Goal: Task Accomplishment & Management: Manage account settings

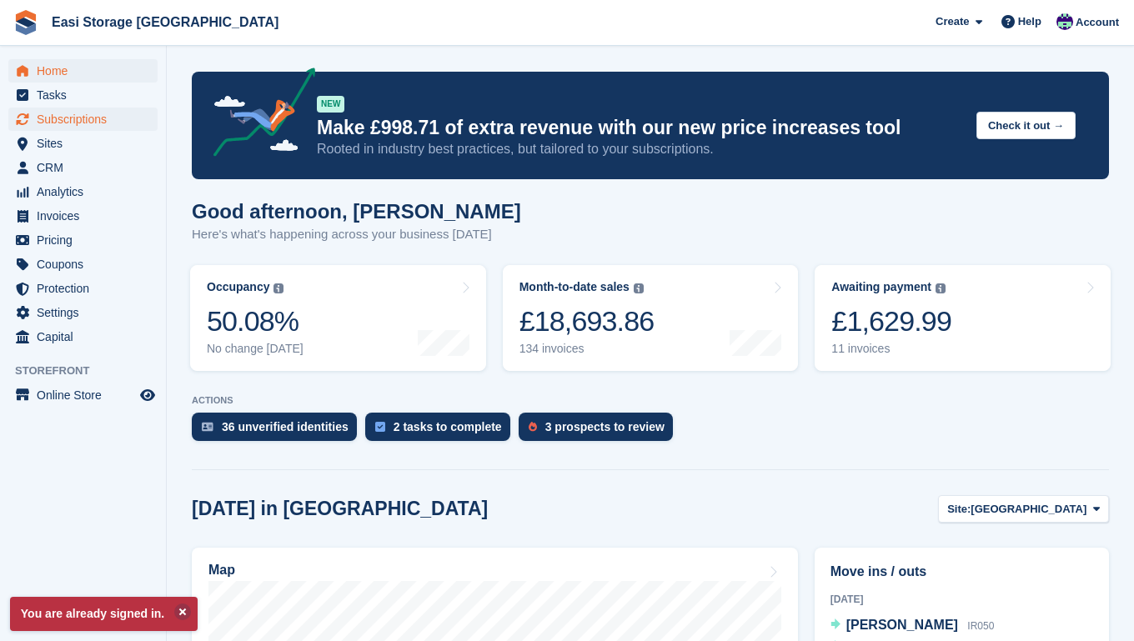
click at [54, 118] on span "Subscriptions" at bounding box center [87, 119] width 100 height 23
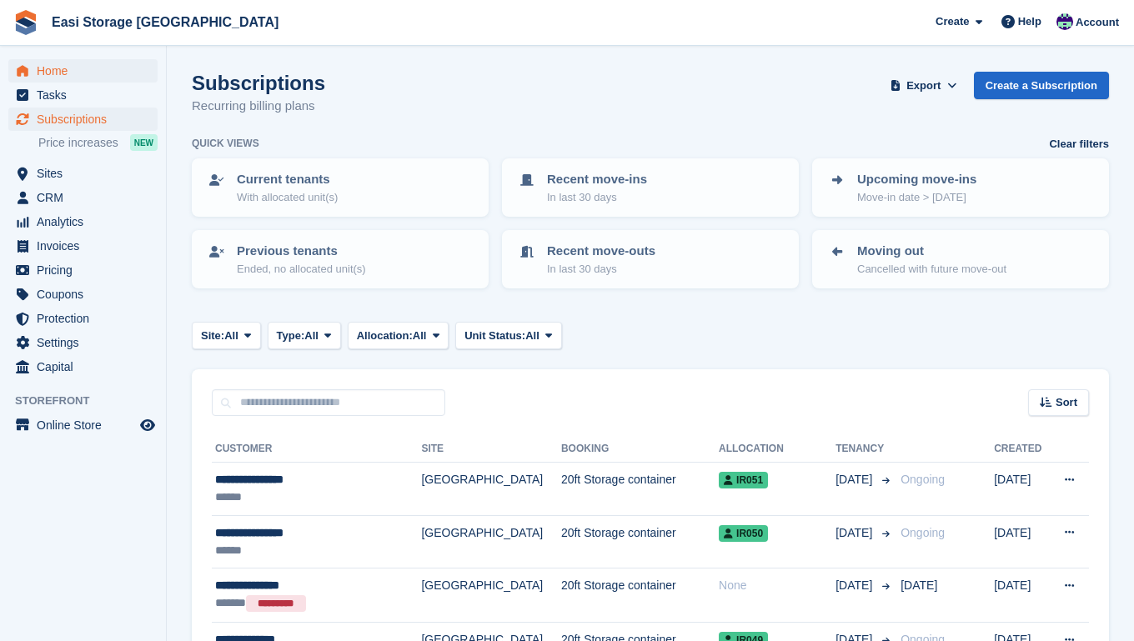
click at [61, 72] on span "Home" at bounding box center [87, 70] width 100 height 23
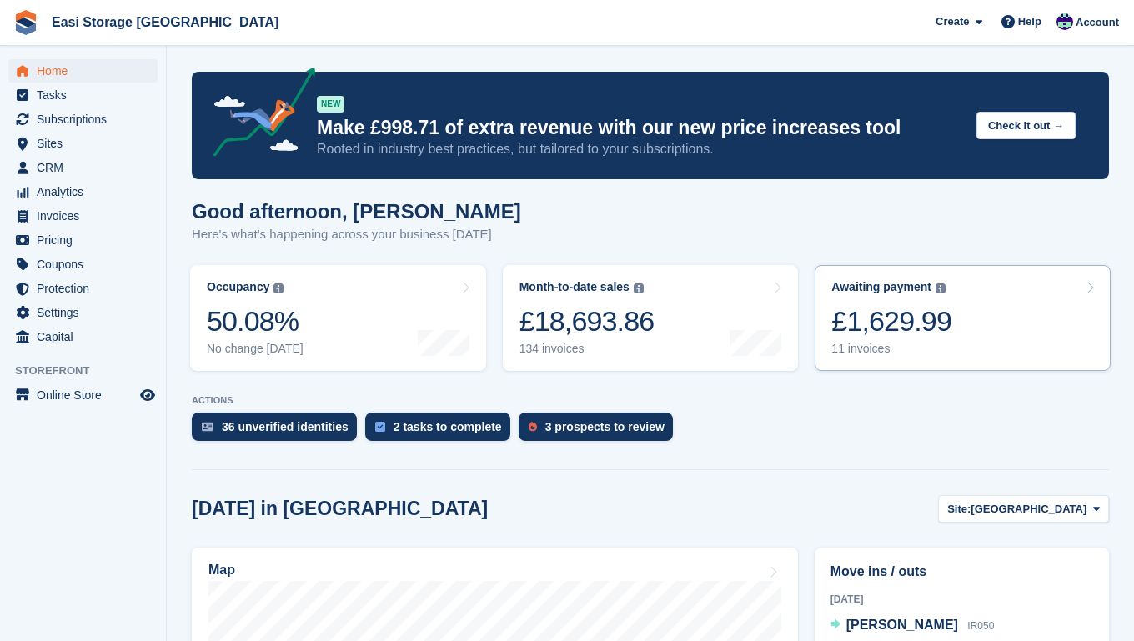
click at [960, 316] on link "Awaiting payment The total outstanding balance on all open invoices. £1,629.99 …" at bounding box center [962, 318] width 296 height 106
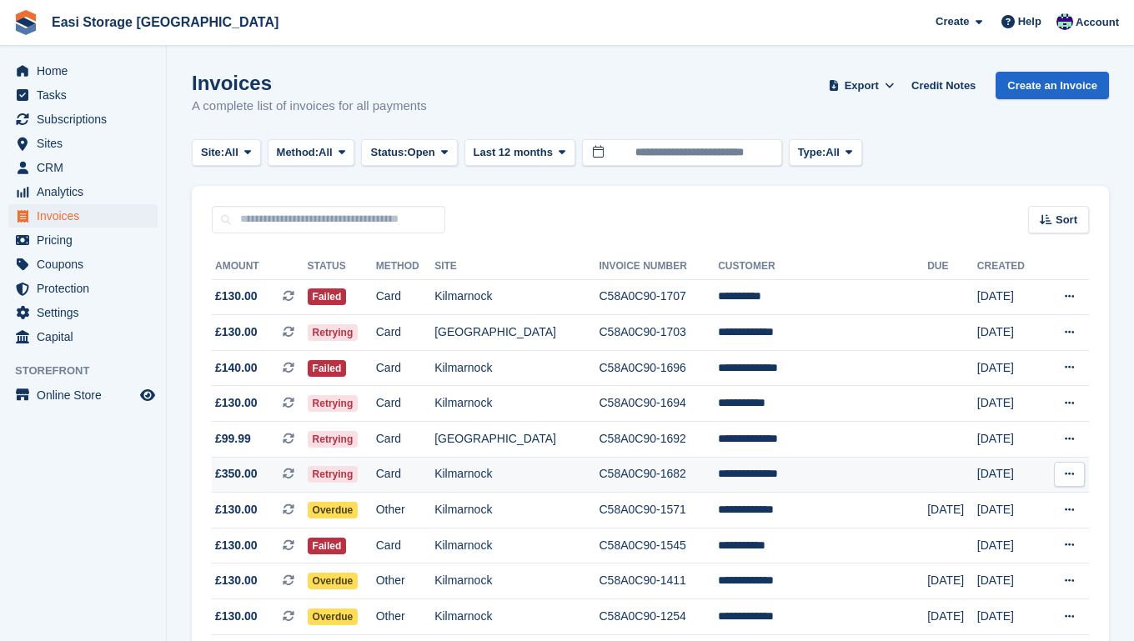
click at [578, 481] on td "Kilmarnock" at bounding box center [516, 475] width 164 height 36
click at [434, 478] on td "Card" at bounding box center [405, 475] width 58 height 36
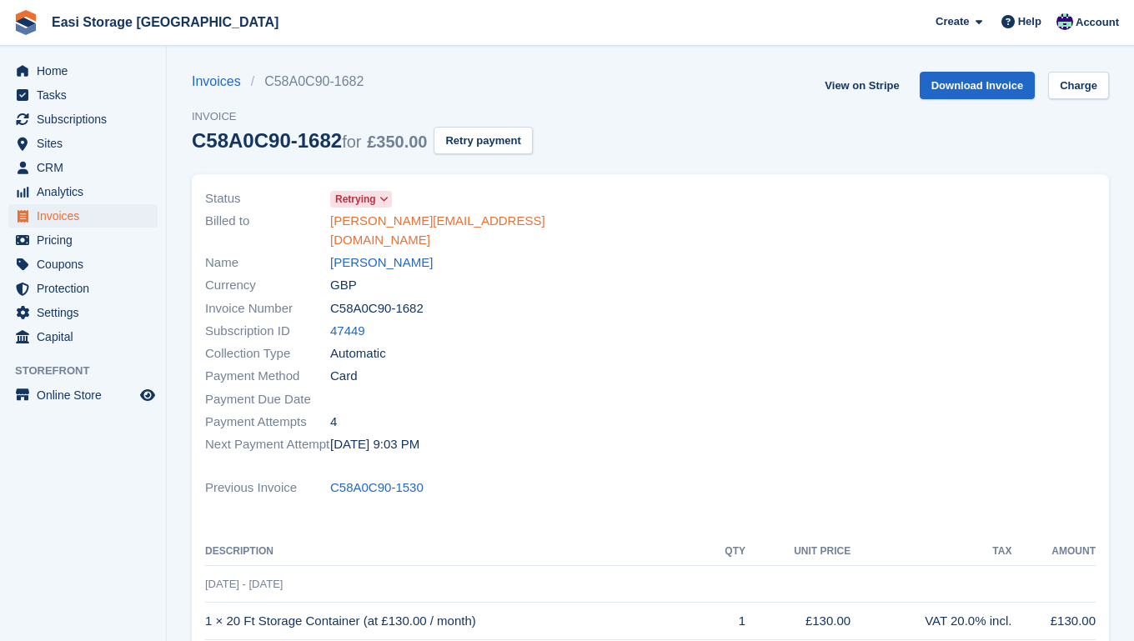
click at [389, 219] on link "robert@mobilitymattersonline.co.uk" at bounding box center [485, 231] width 310 height 38
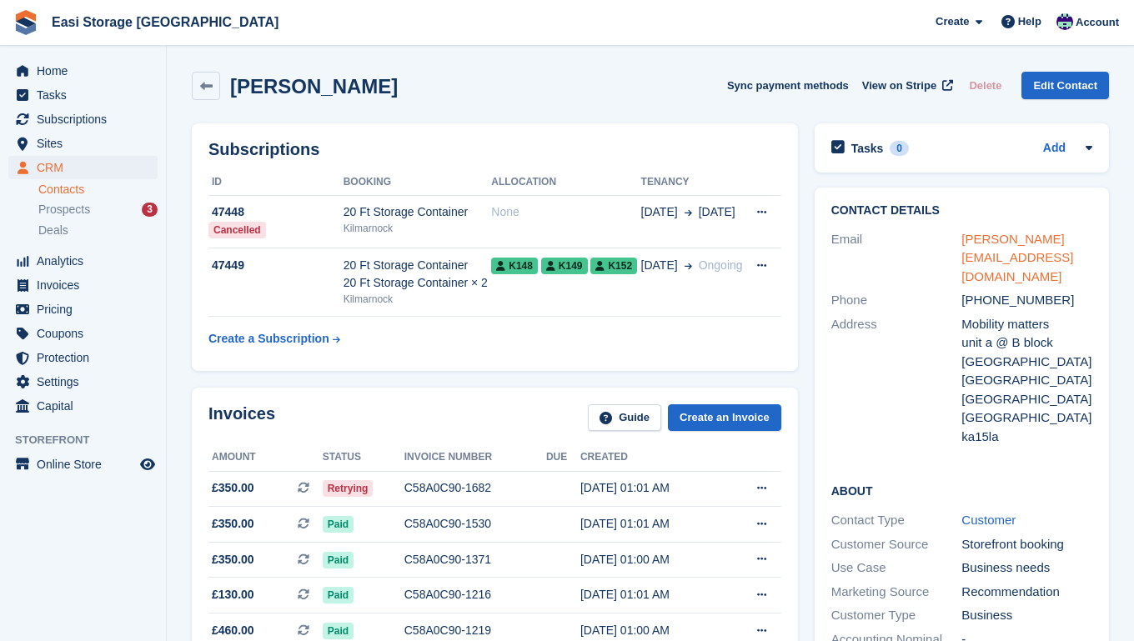
click at [978, 240] on link "robert@mobilitymattersonline.co.uk" at bounding box center [1017, 258] width 112 height 52
click at [1018, 241] on link "robert@mobilitymattersonline.co.uk" at bounding box center [1017, 258] width 112 height 52
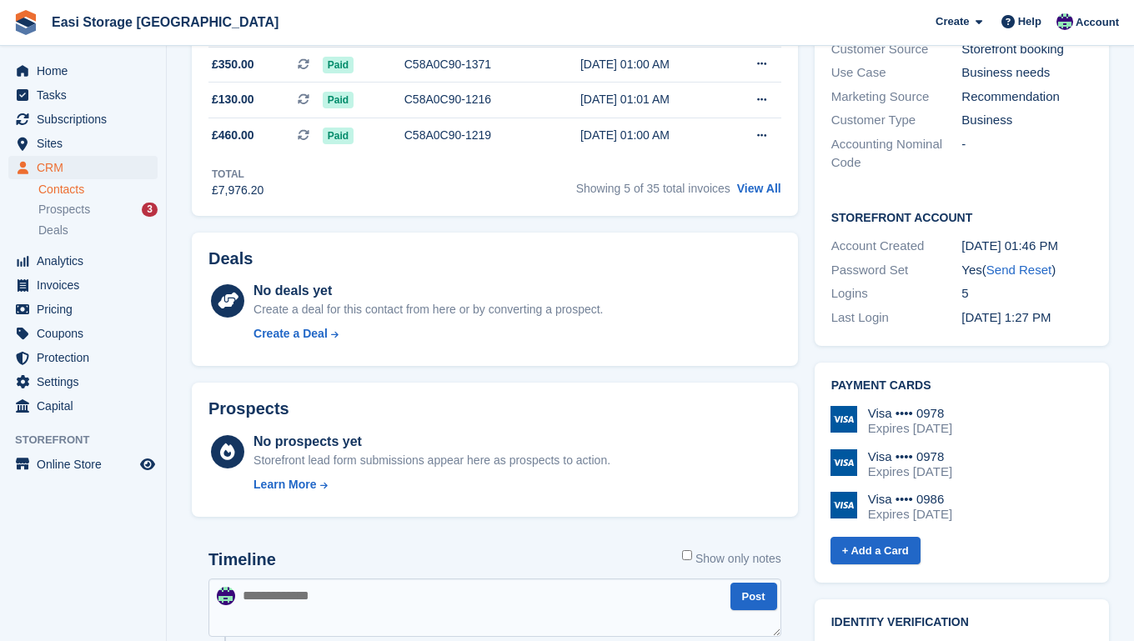
scroll to position [497, 0]
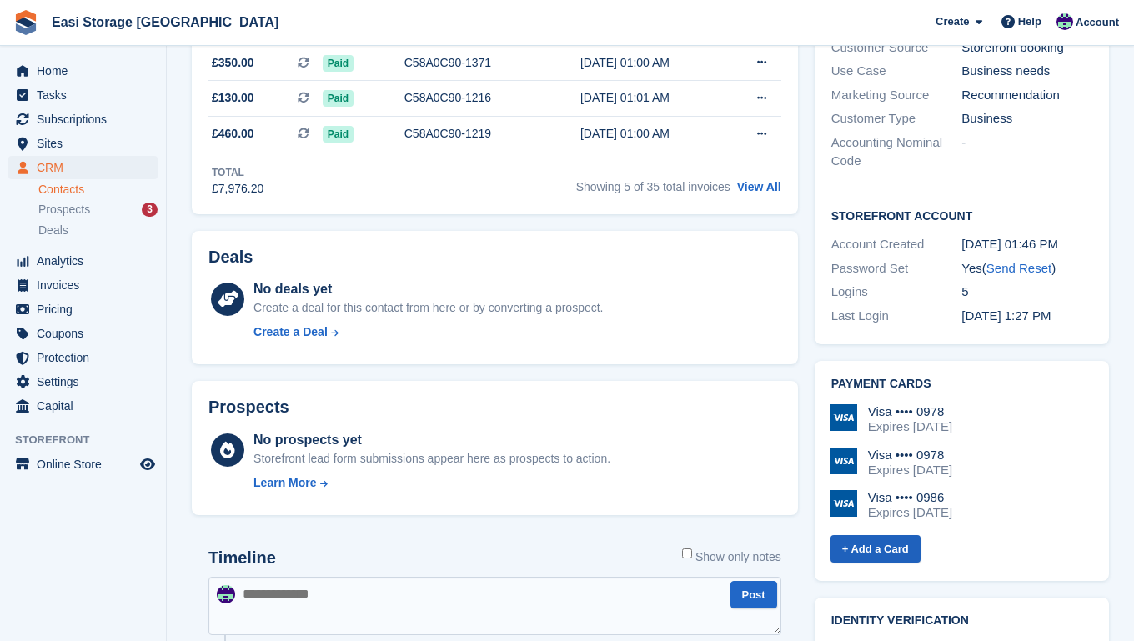
click at [866, 535] on link "+ Add a Card" at bounding box center [875, 549] width 90 height 28
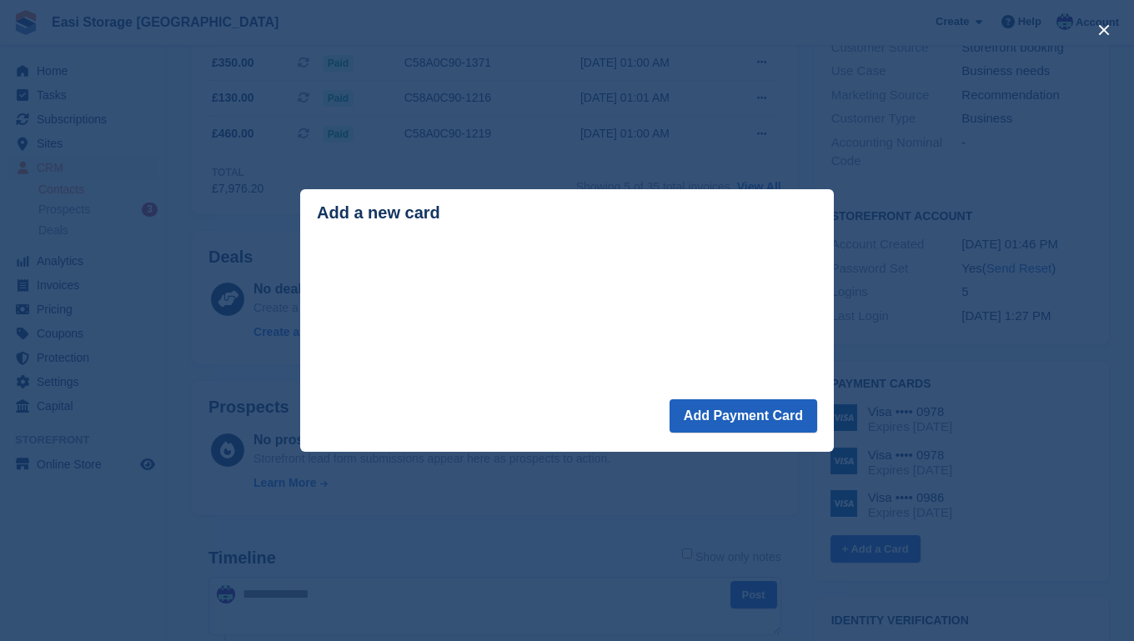
click at [762, 426] on button "Add Payment Card" at bounding box center [743, 415] width 148 height 33
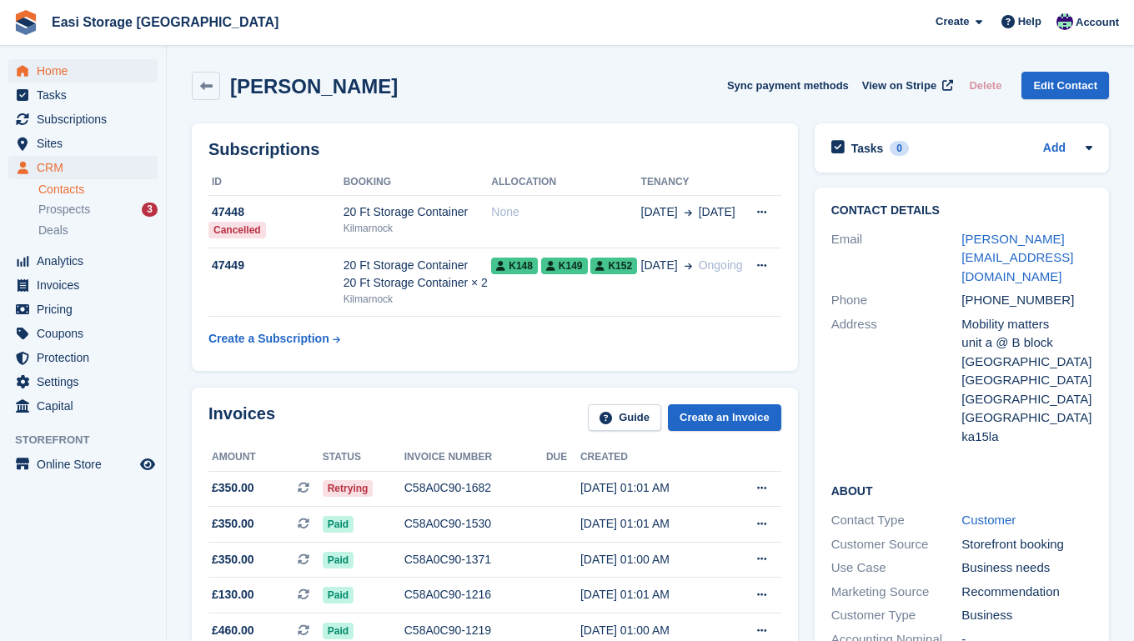
click at [61, 72] on span "Home" at bounding box center [87, 70] width 100 height 23
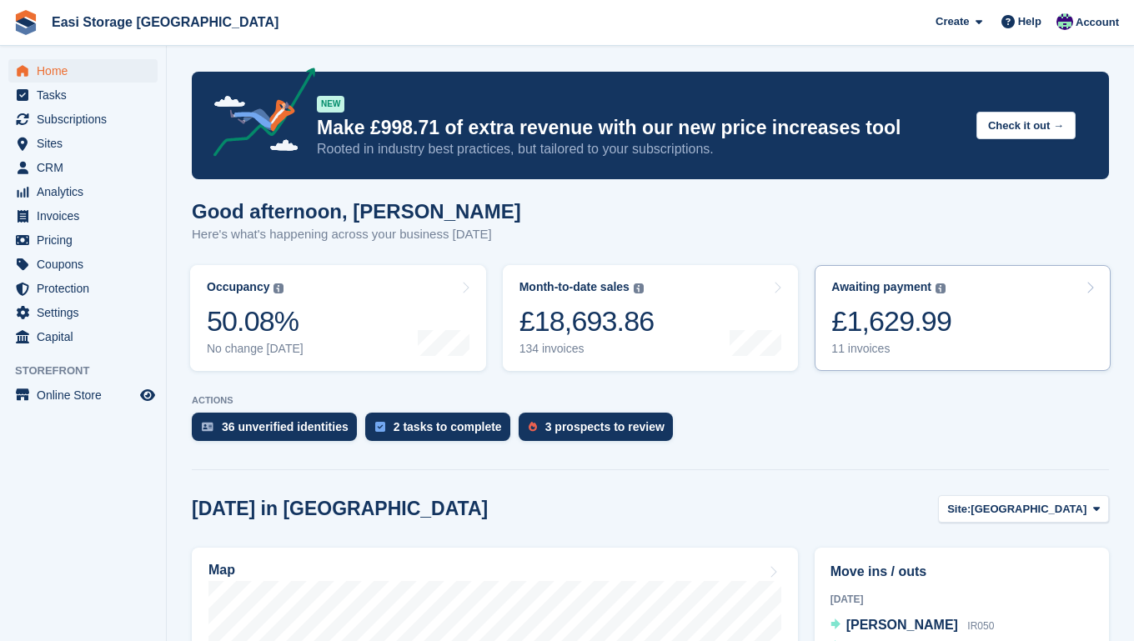
click at [899, 323] on div "£1,629.99" at bounding box center [891, 321] width 120 height 34
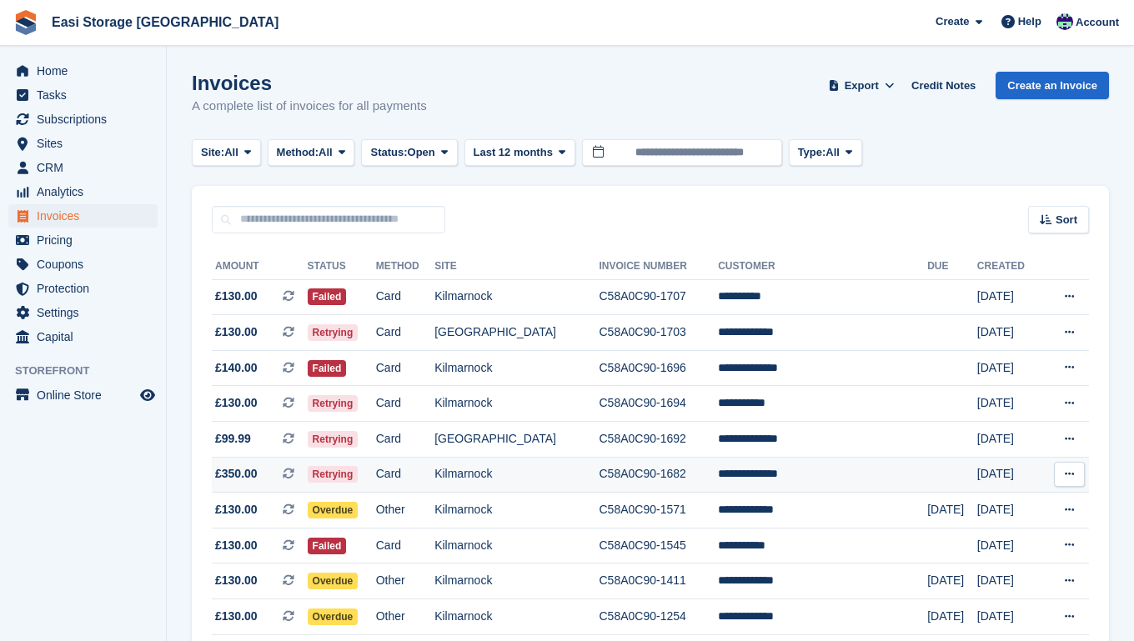
click at [820, 479] on td "**********" at bounding box center [822, 475] width 209 height 36
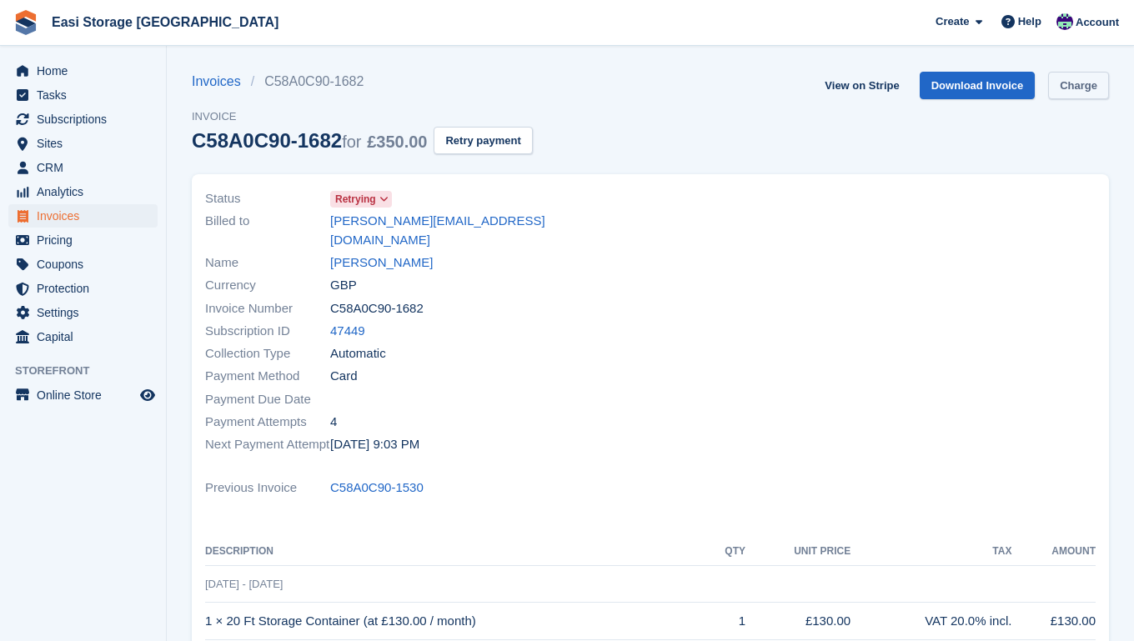
click at [1073, 85] on link "Charge" at bounding box center [1078, 86] width 61 height 28
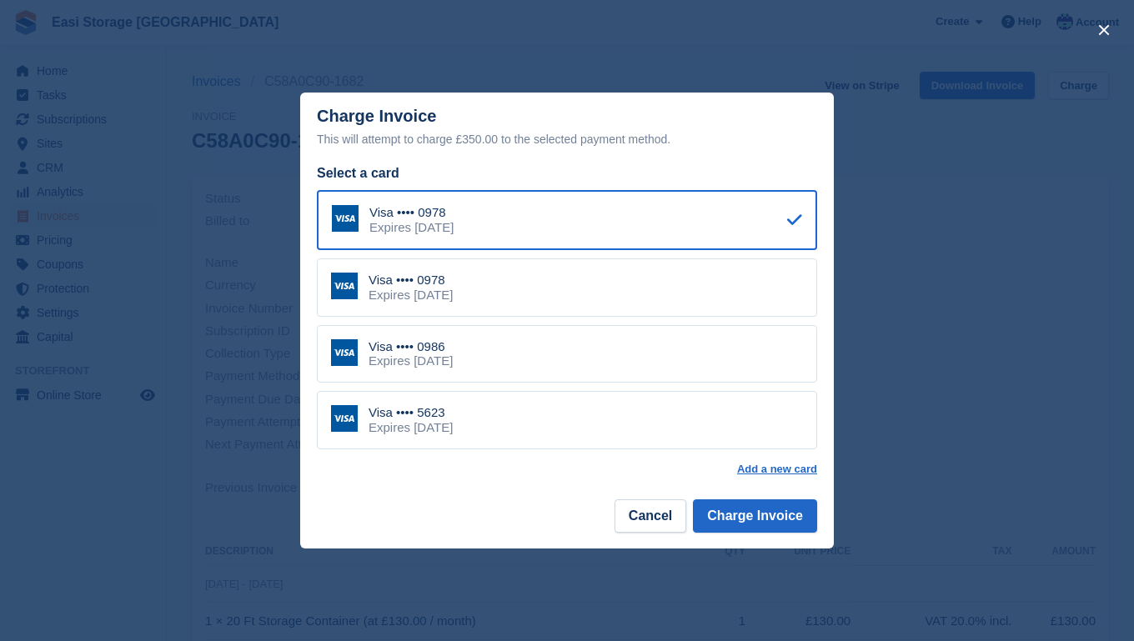
click at [744, 413] on div "Visa •••• 5623 Expires [DATE]" at bounding box center [567, 420] width 500 height 58
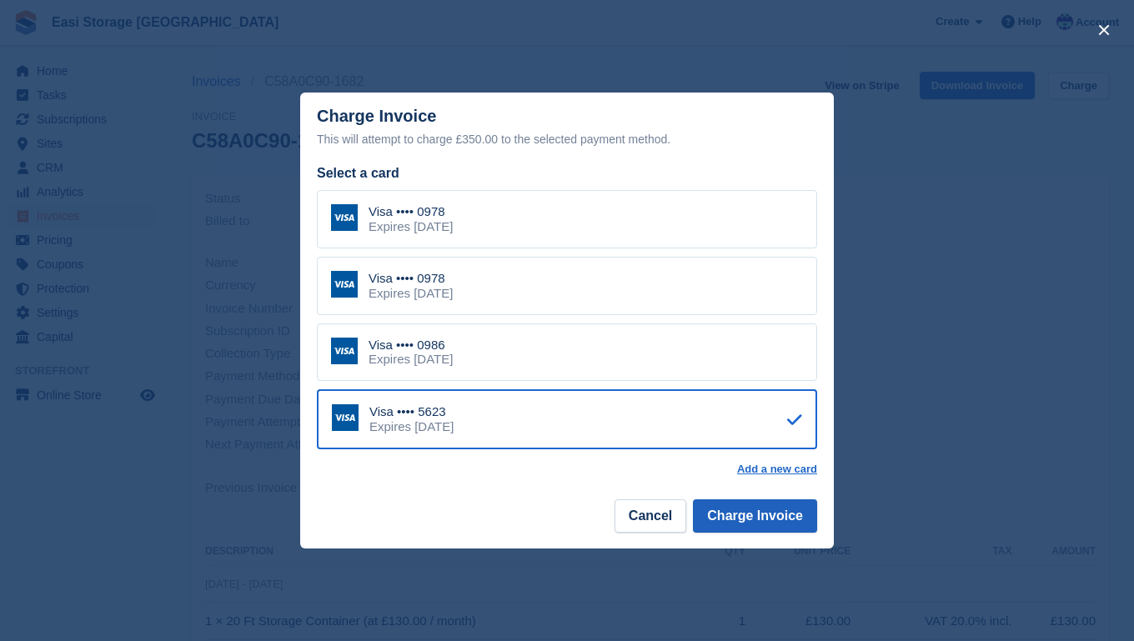
click at [738, 513] on button "Charge Invoice" at bounding box center [755, 515] width 124 height 33
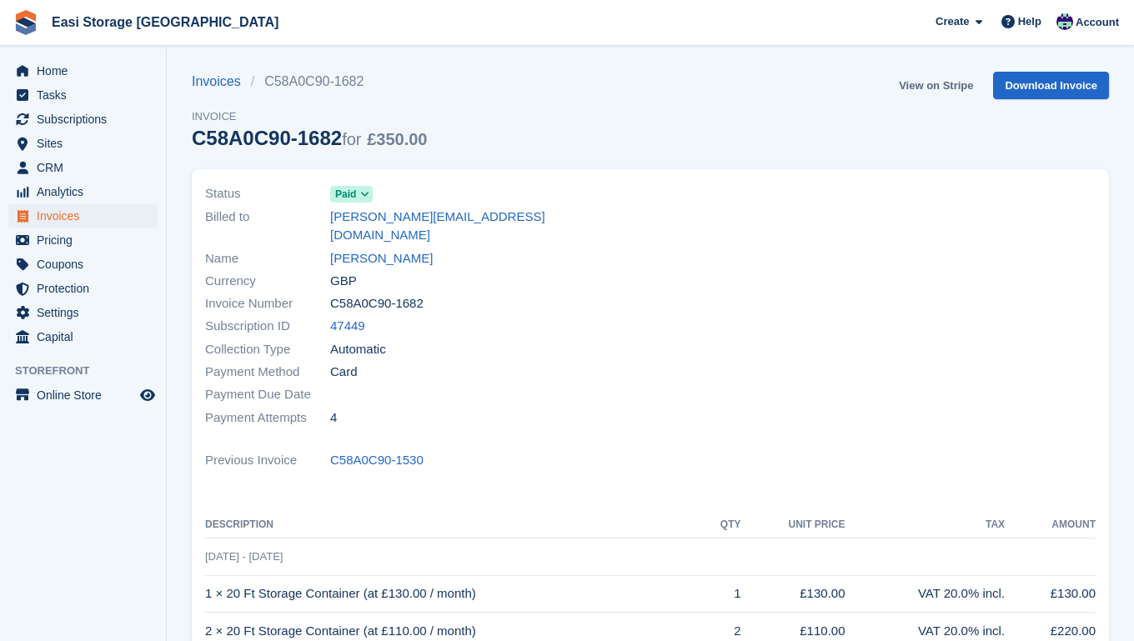
click at [917, 85] on link "View on Stripe" at bounding box center [936, 86] width 88 height 28
click at [64, 120] on span "Subscriptions" at bounding box center [87, 119] width 100 height 23
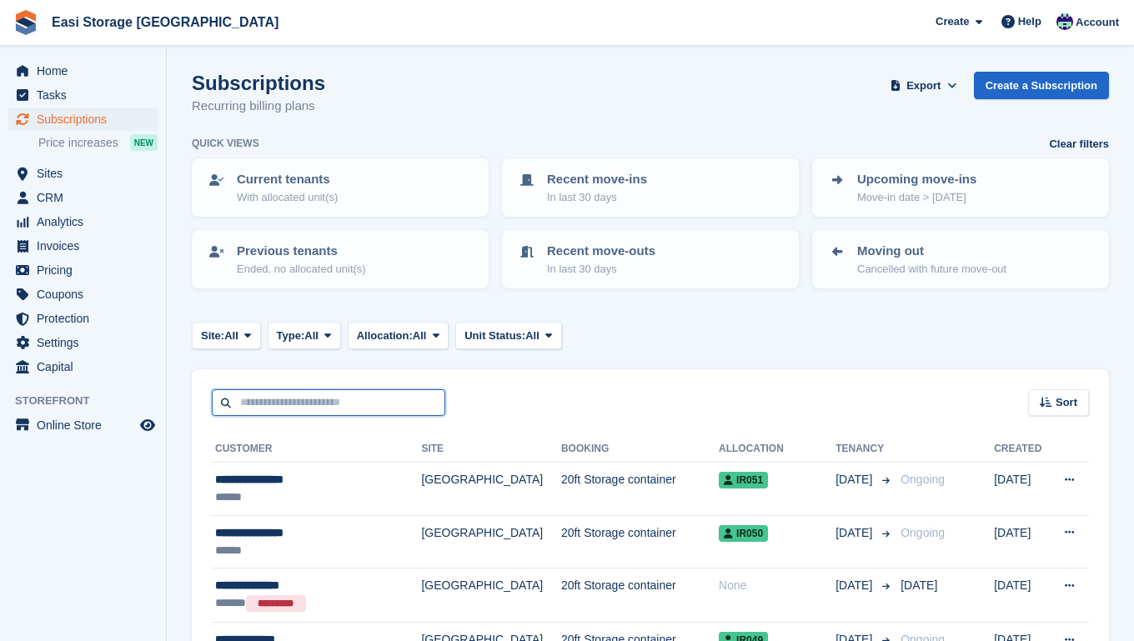
click at [243, 405] on input "text" at bounding box center [328, 403] width 233 height 28
type input "******"
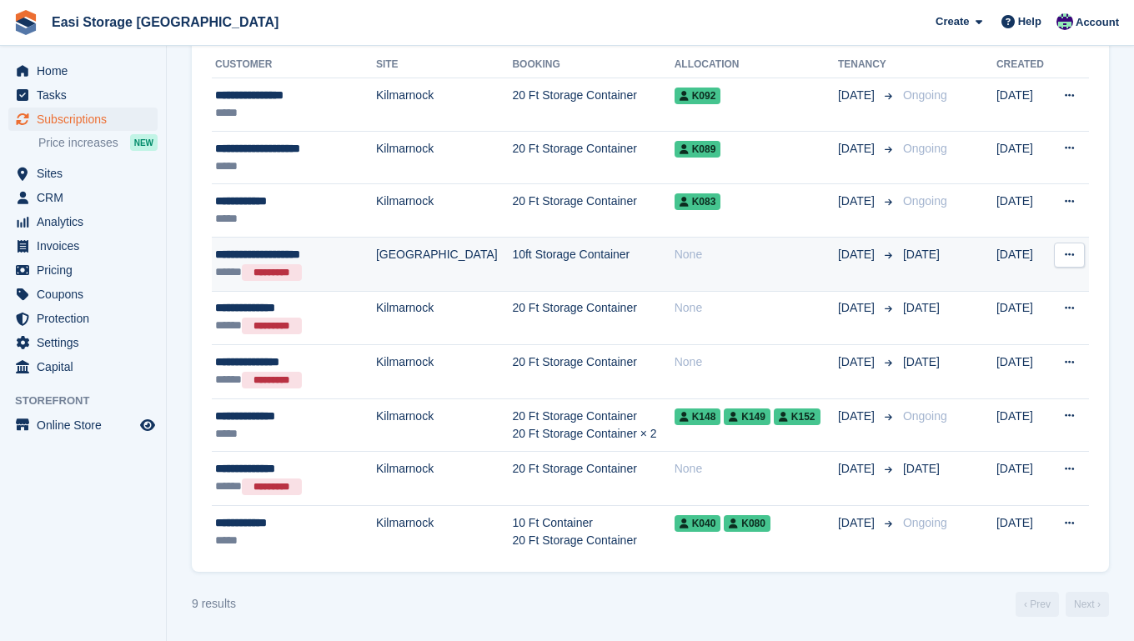
scroll to position [383, 0]
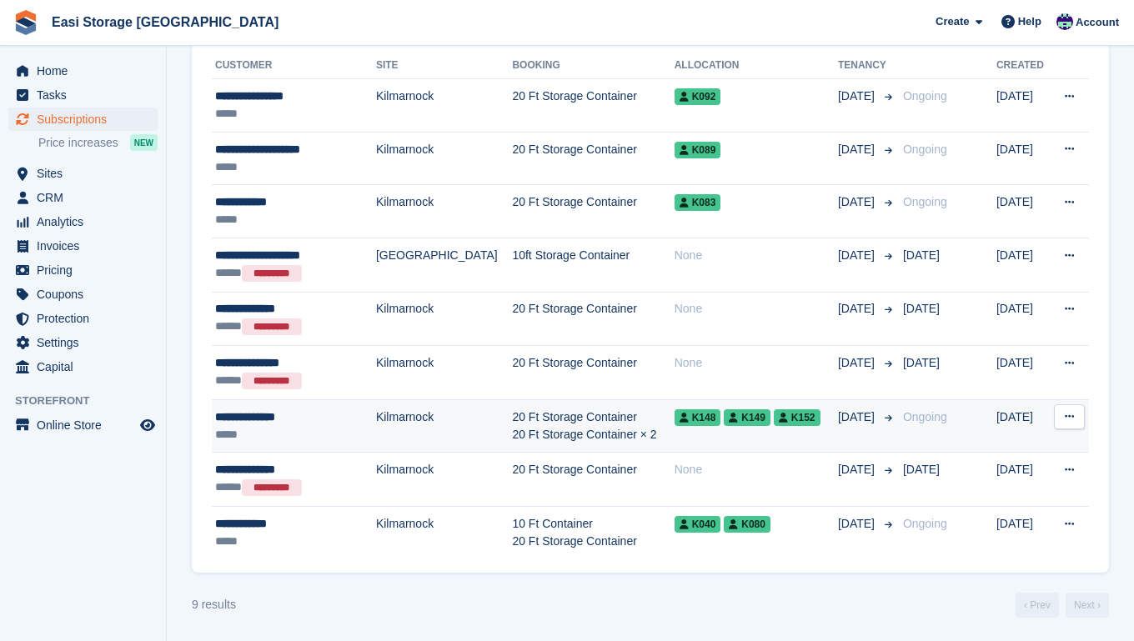
click at [433, 427] on td "Kilmarnock" at bounding box center [444, 425] width 137 height 53
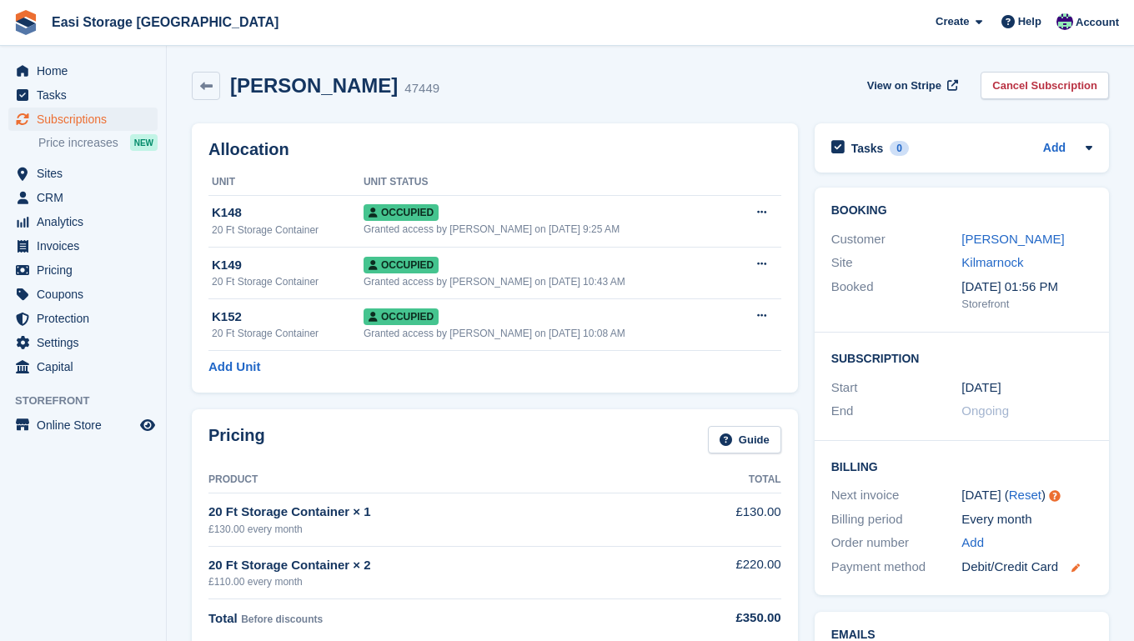
click at [1078, 563] on icon at bounding box center [1075, 567] width 8 height 8
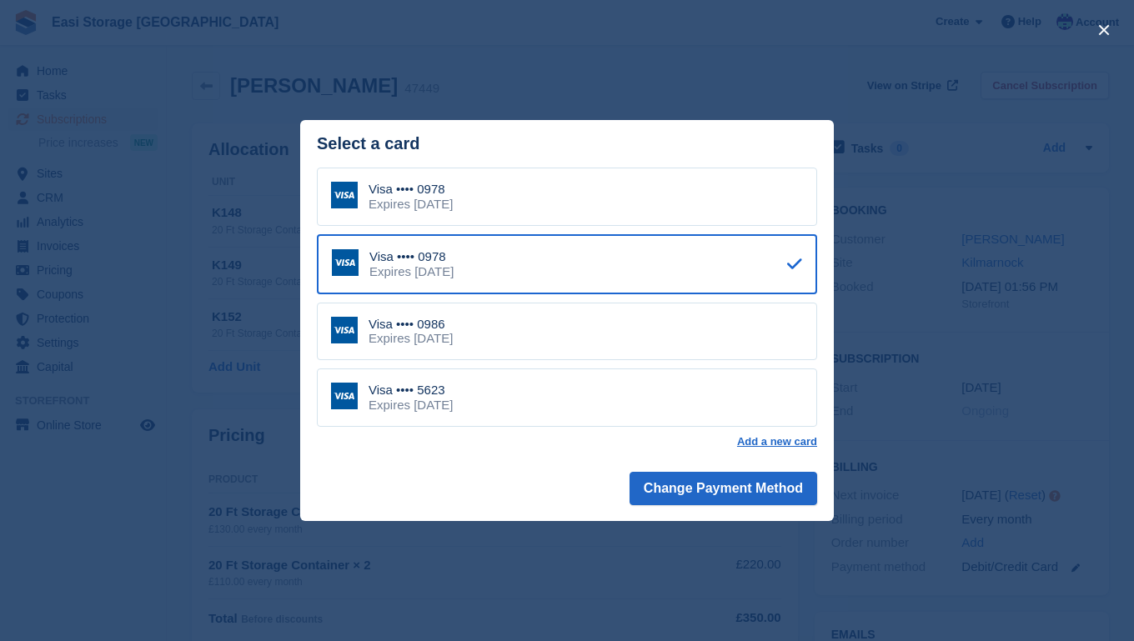
click at [728, 398] on div "Visa •••• 5623 Expires July 2029" at bounding box center [567, 397] width 500 height 58
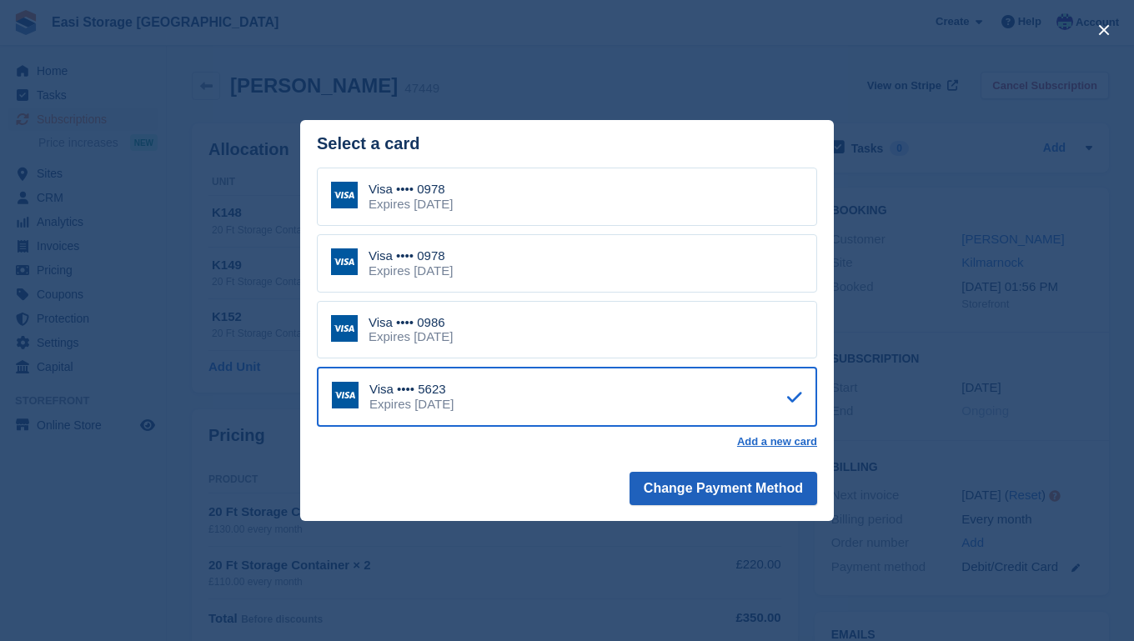
click at [739, 486] on button "Change Payment Method" at bounding box center [723, 488] width 188 height 33
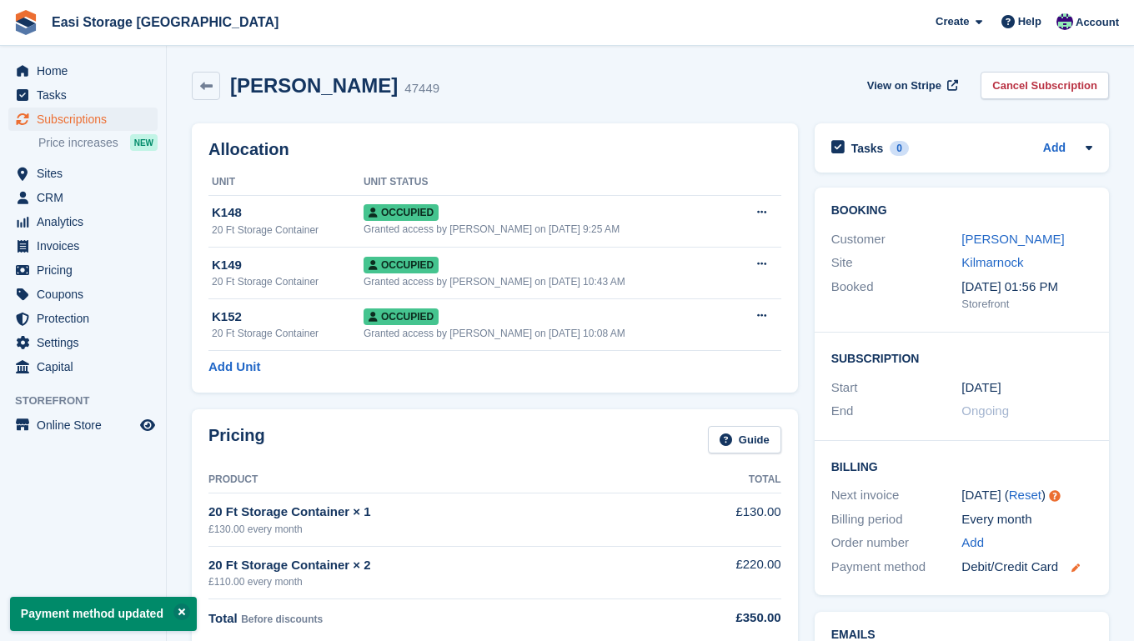
click at [1077, 563] on icon at bounding box center [1075, 567] width 8 height 8
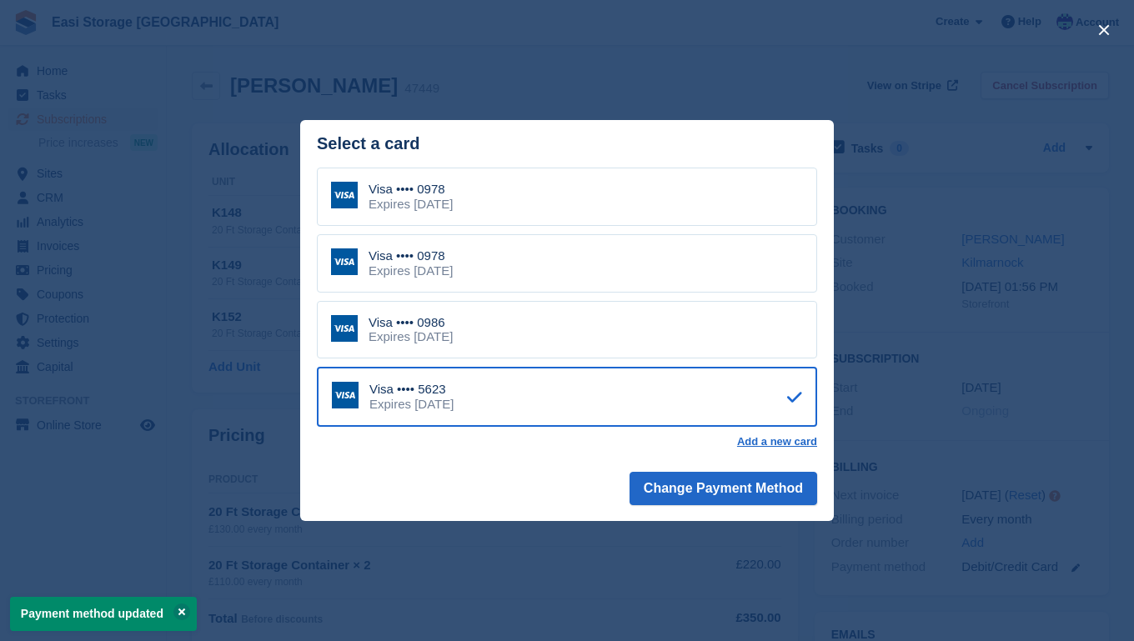
click at [508, 538] on div "close" at bounding box center [567, 320] width 1134 height 641
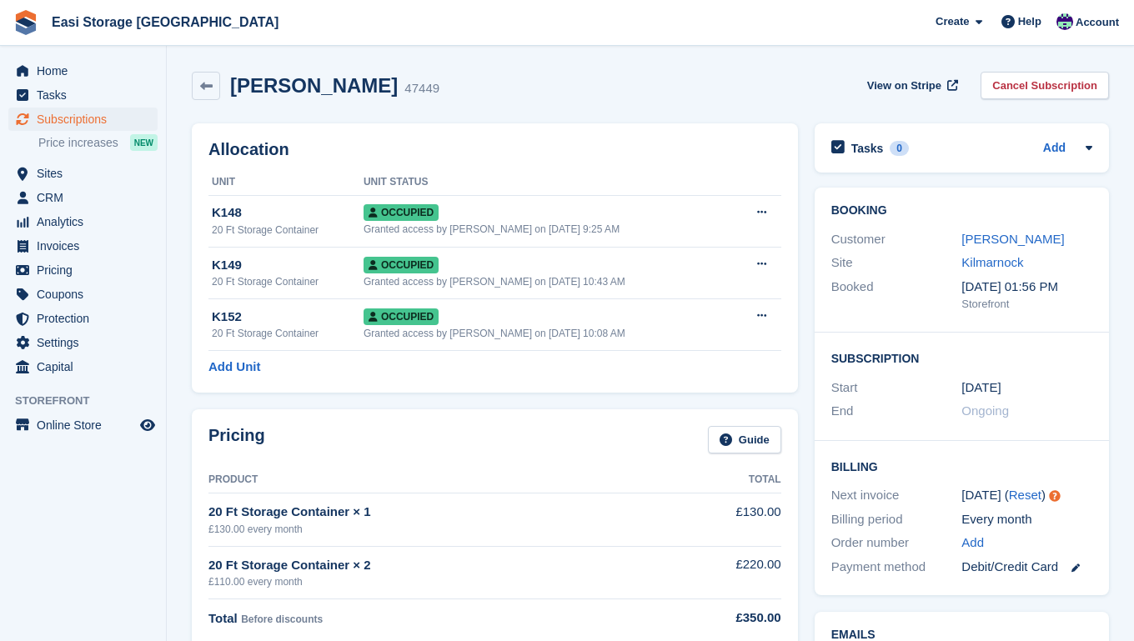
click at [63, 118] on span "Subscriptions" at bounding box center [87, 119] width 100 height 23
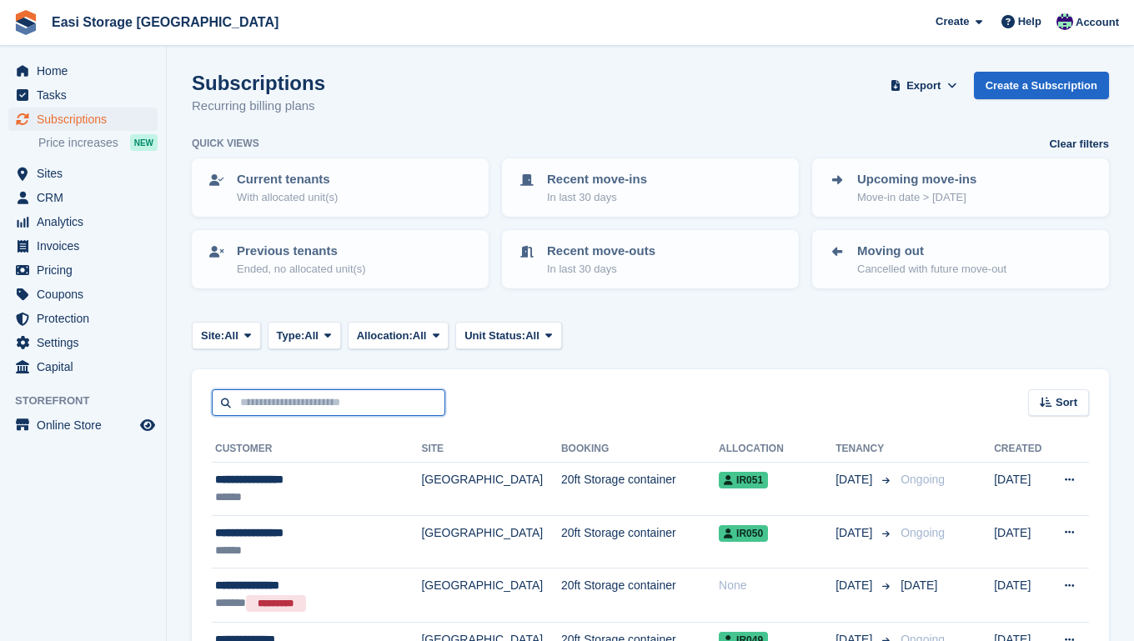
click at [258, 405] on input "text" at bounding box center [328, 403] width 233 height 28
type input "****"
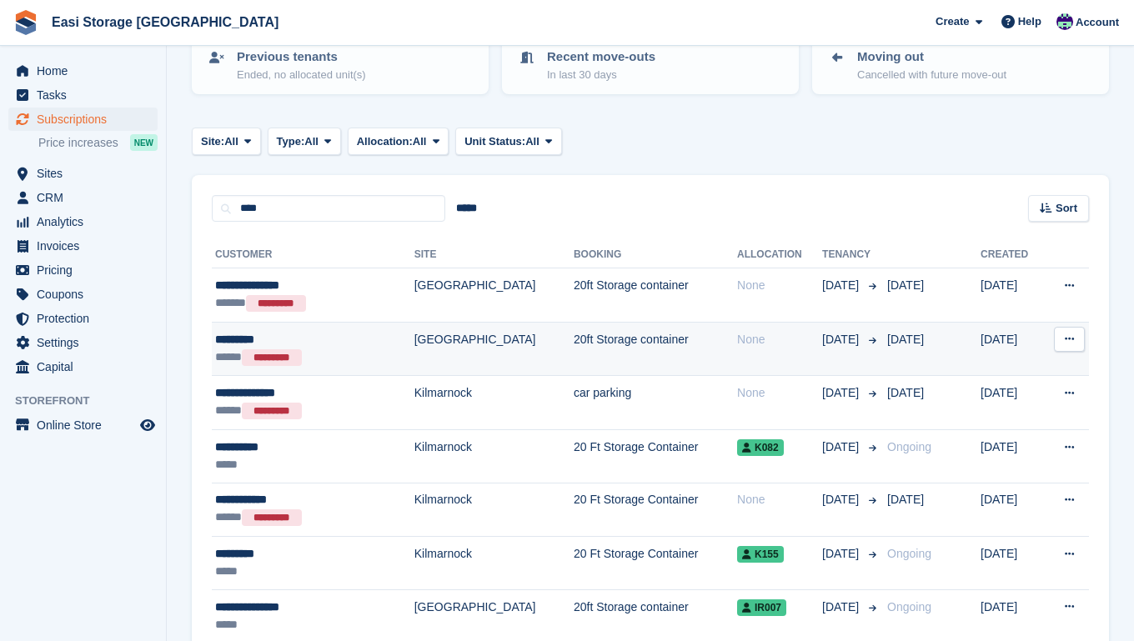
scroll to position [197, 0]
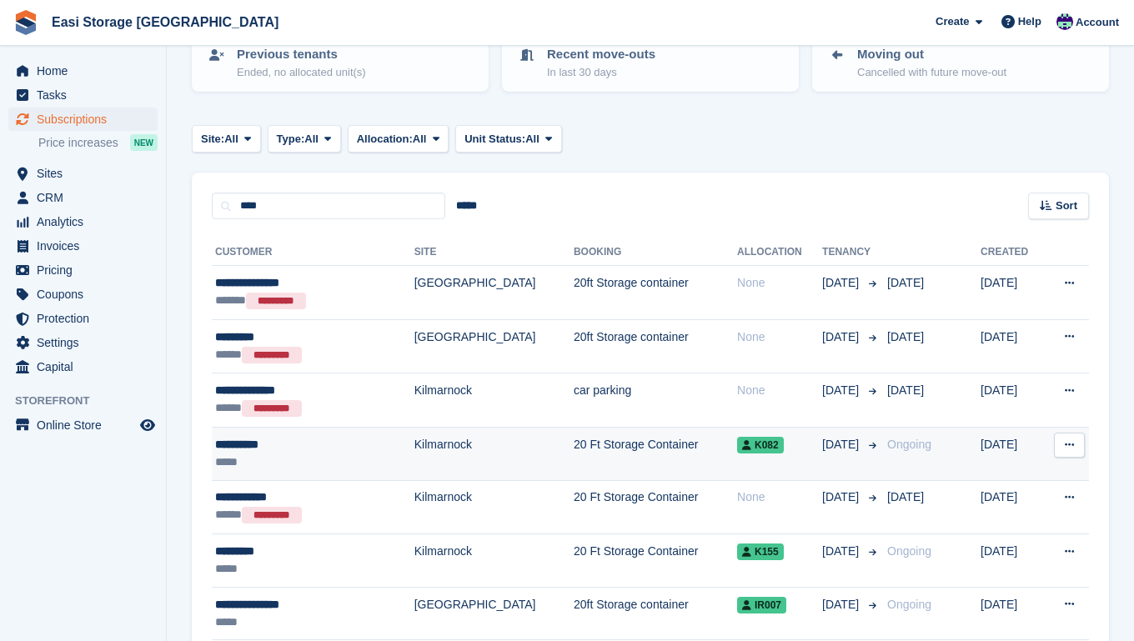
click at [473, 458] on td "Kilmarnock" at bounding box center [493, 453] width 159 height 53
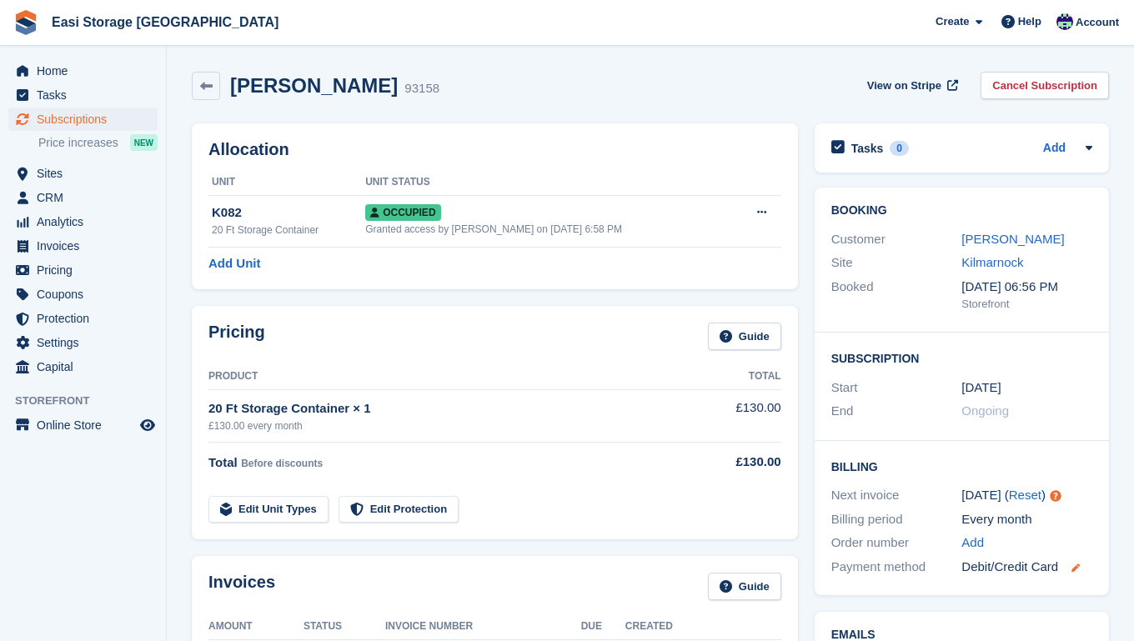
click at [1077, 563] on icon at bounding box center [1075, 567] width 8 height 8
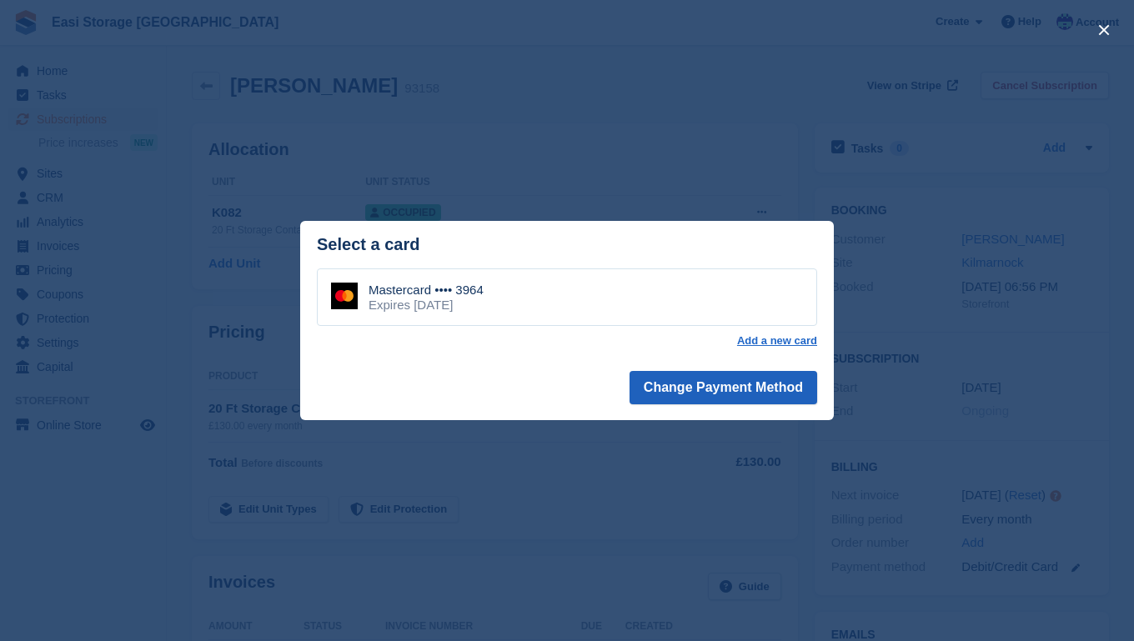
click at [723, 388] on button "Change Payment Method" at bounding box center [723, 387] width 188 height 33
click at [626, 305] on div "Mastercard •••• 3964 Expires [DATE]" at bounding box center [567, 297] width 500 height 58
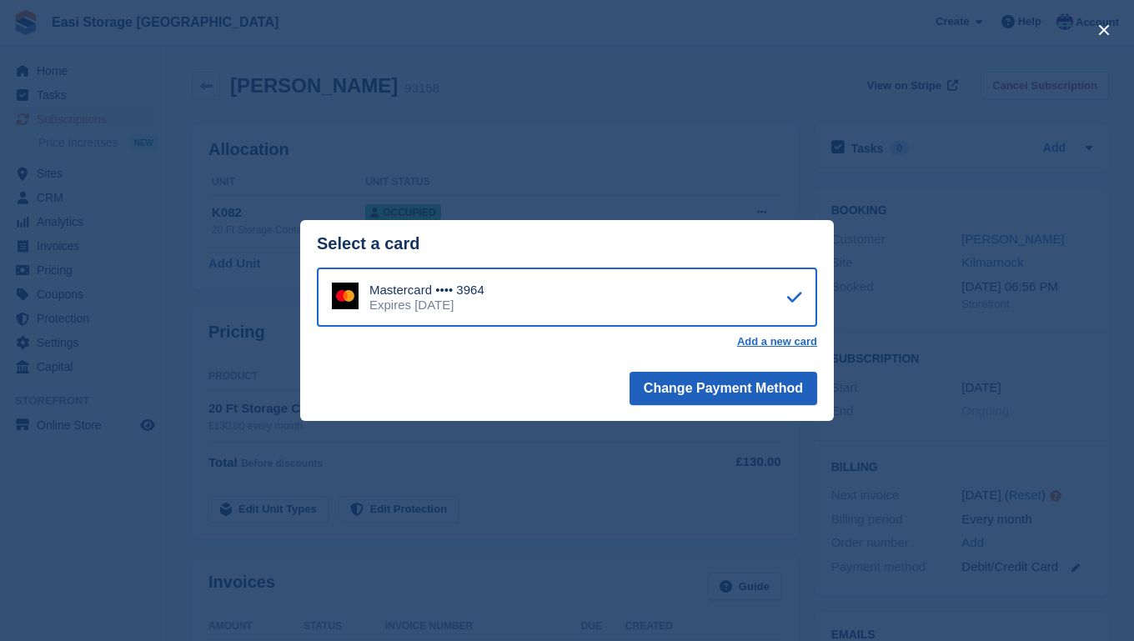
click at [699, 388] on button "Change Payment Method" at bounding box center [723, 388] width 188 height 33
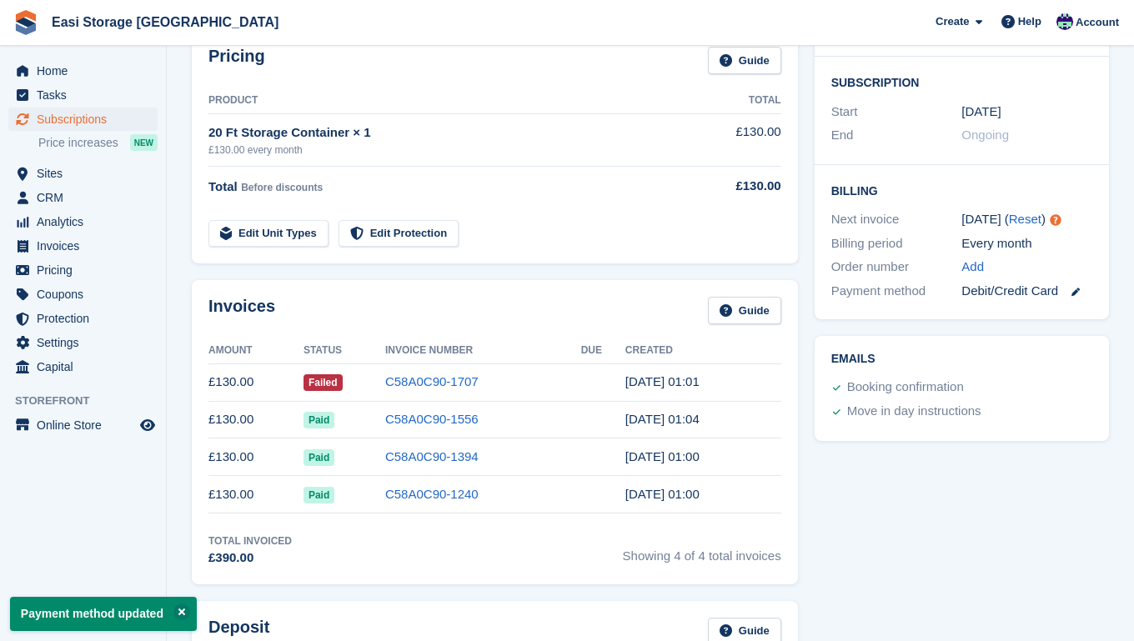
scroll to position [303, 0]
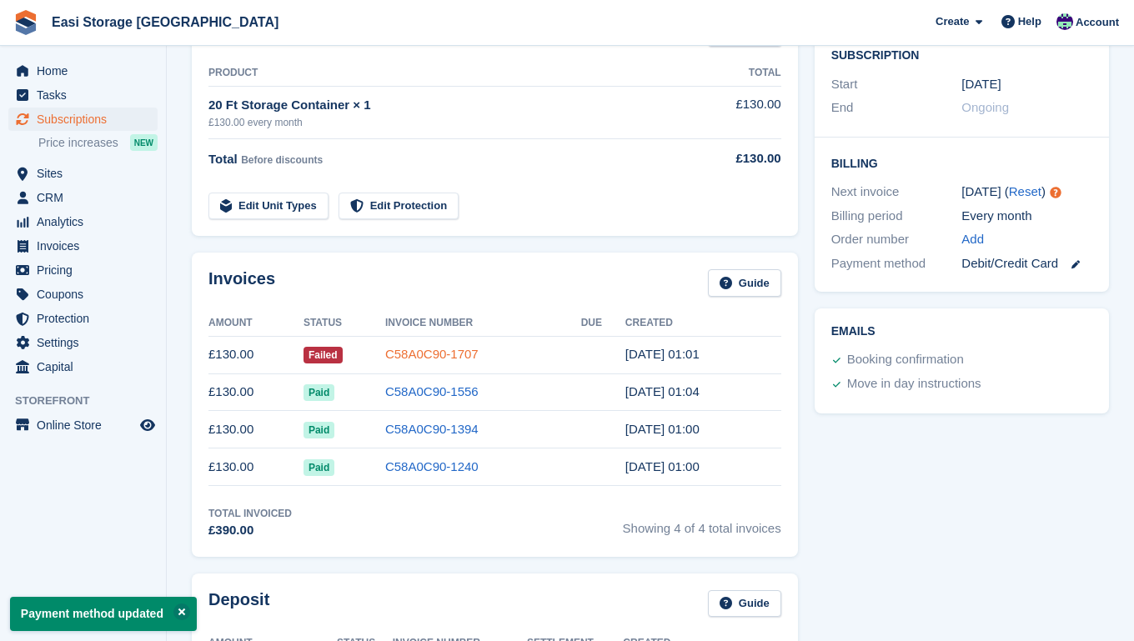
click at [433, 354] on link "C58A0C90-1707" at bounding box center [431, 354] width 93 height 14
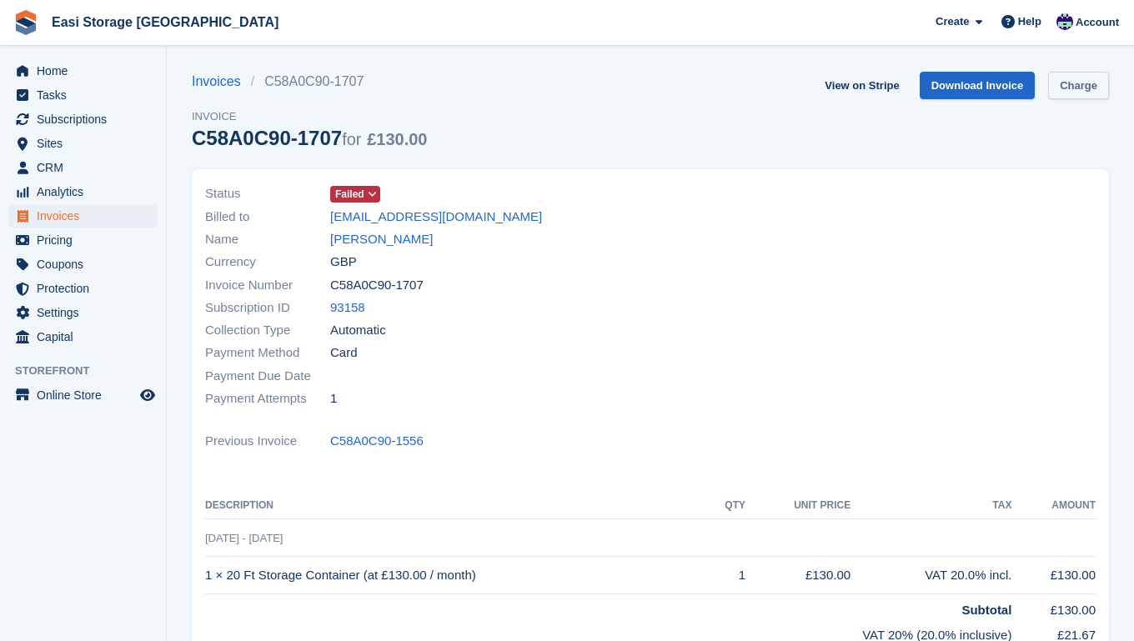
click at [1078, 88] on link "Charge" at bounding box center [1078, 86] width 61 height 28
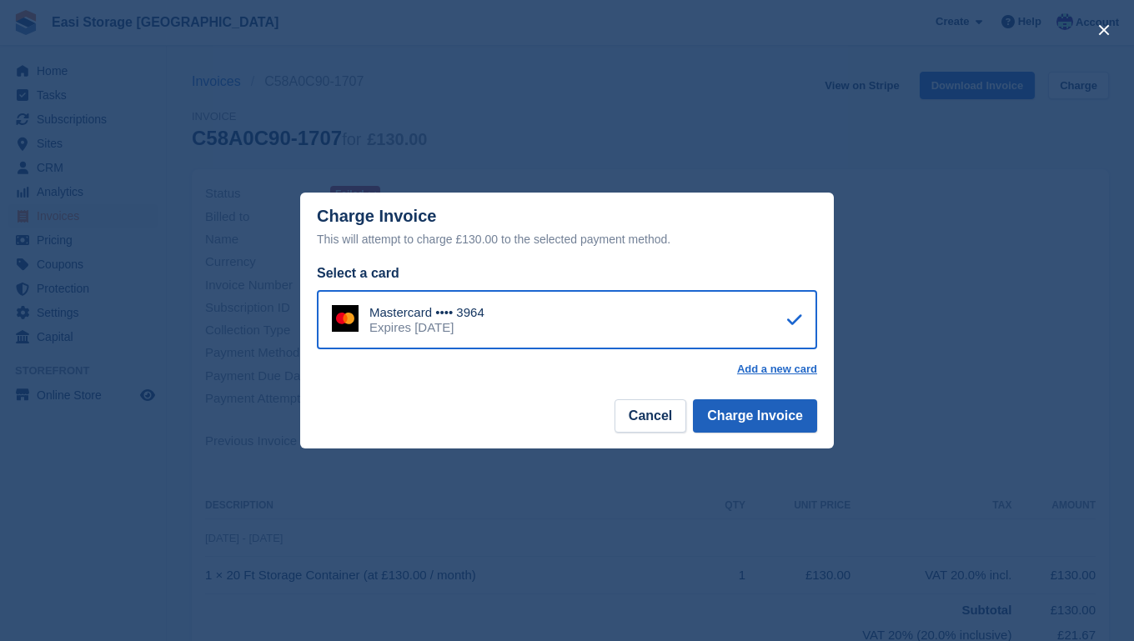
click at [738, 414] on button "Charge Invoice" at bounding box center [755, 415] width 124 height 33
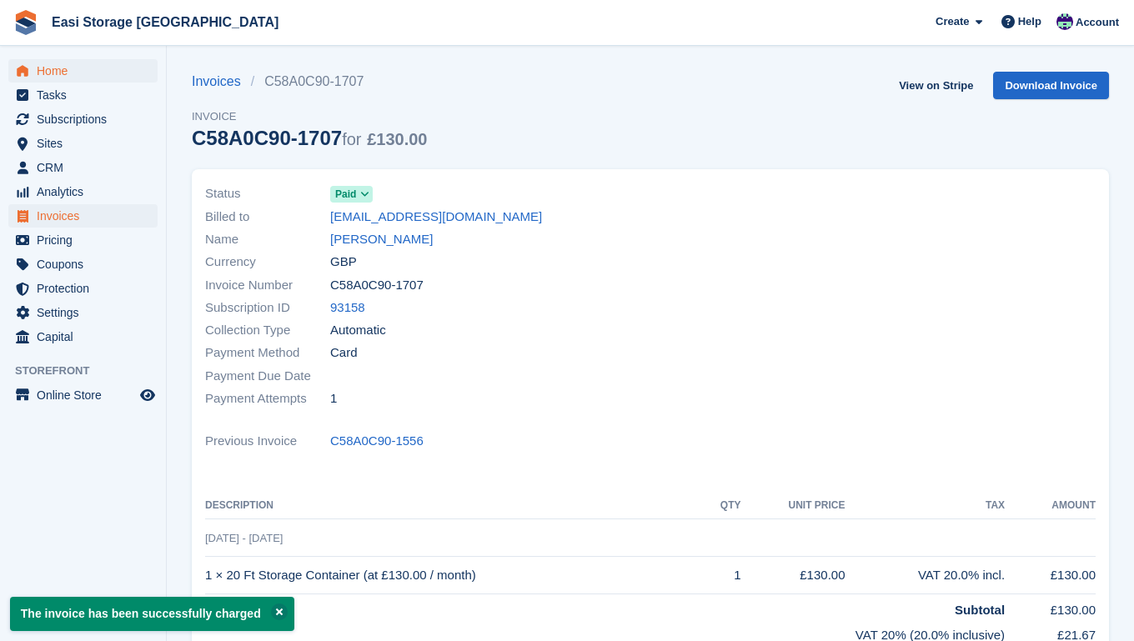
click at [50, 70] on span "Home" at bounding box center [87, 70] width 100 height 23
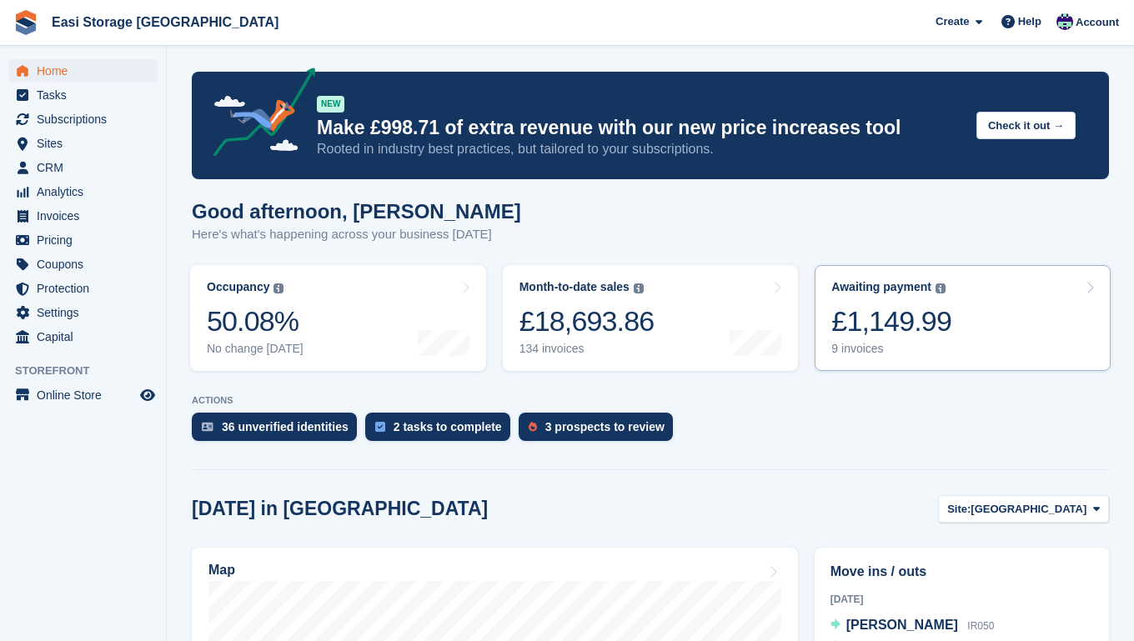
click at [927, 318] on div "£1,149.99" at bounding box center [891, 321] width 120 height 34
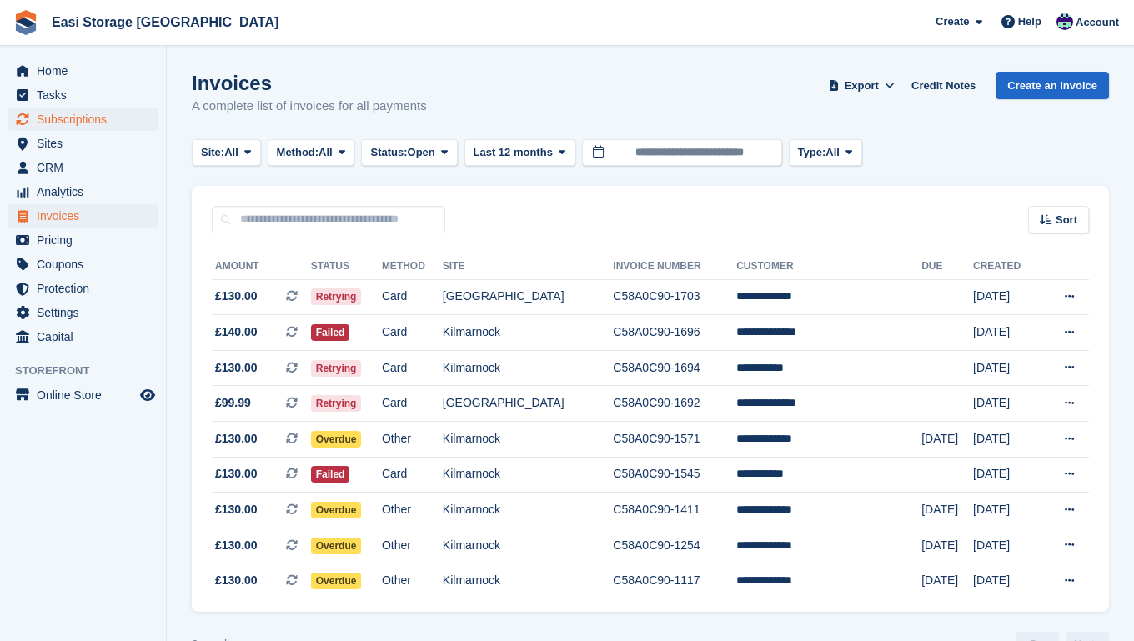
click at [93, 122] on span "Subscriptions" at bounding box center [87, 119] width 100 height 23
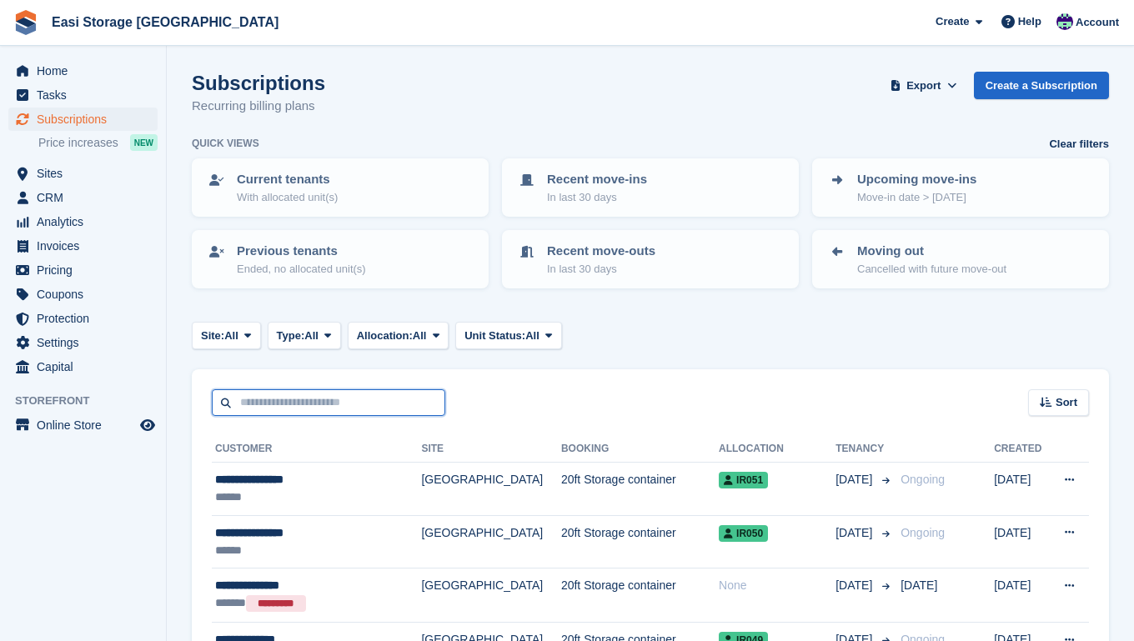
click at [285, 402] on input "text" at bounding box center [328, 403] width 233 height 28
type input "**********"
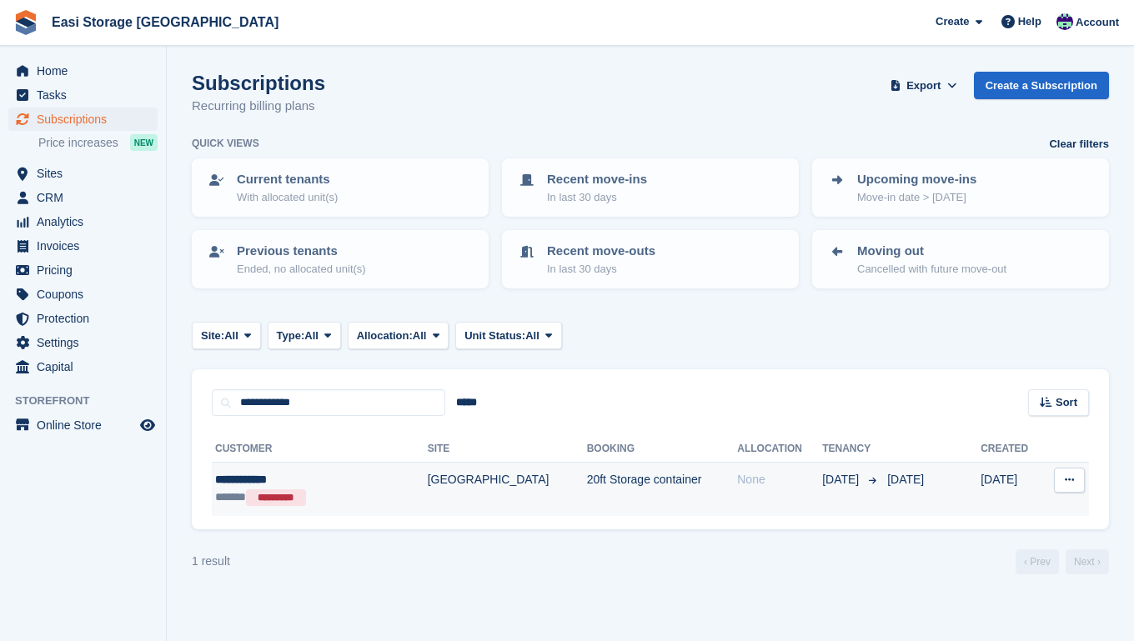
click at [503, 495] on td "[GEOGRAPHIC_DATA]" at bounding box center [507, 489] width 159 height 53
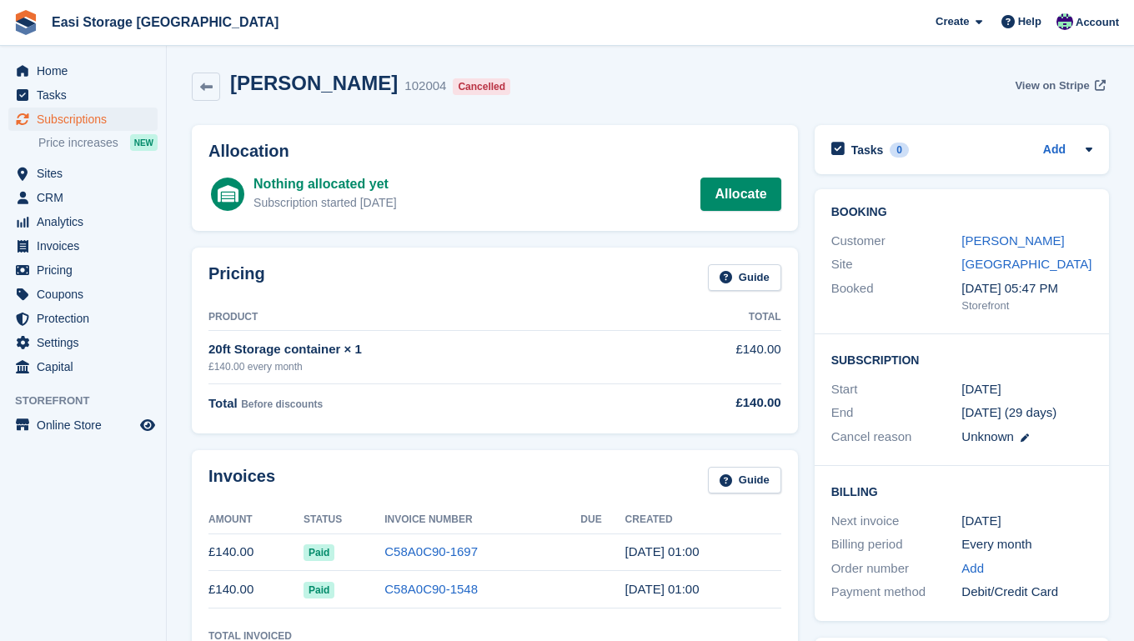
click at [1031, 85] on span "View on Stripe" at bounding box center [1051, 86] width 74 height 17
click at [52, 72] on span "Home" at bounding box center [87, 70] width 100 height 23
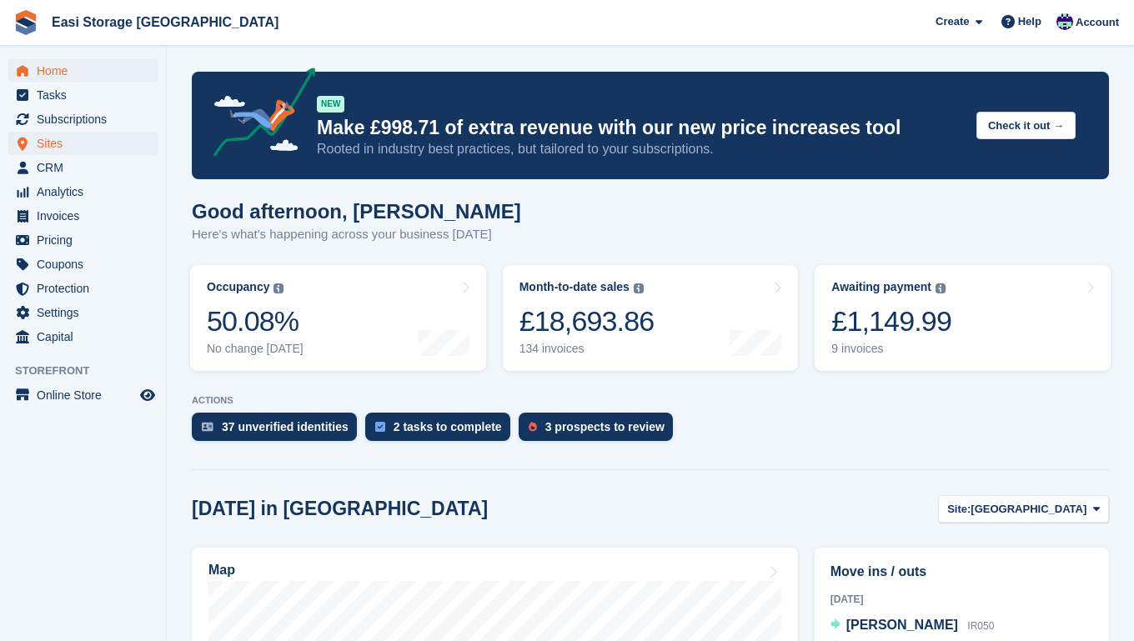
click at [48, 142] on span "Sites" at bounding box center [87, 143] width 100 height 23
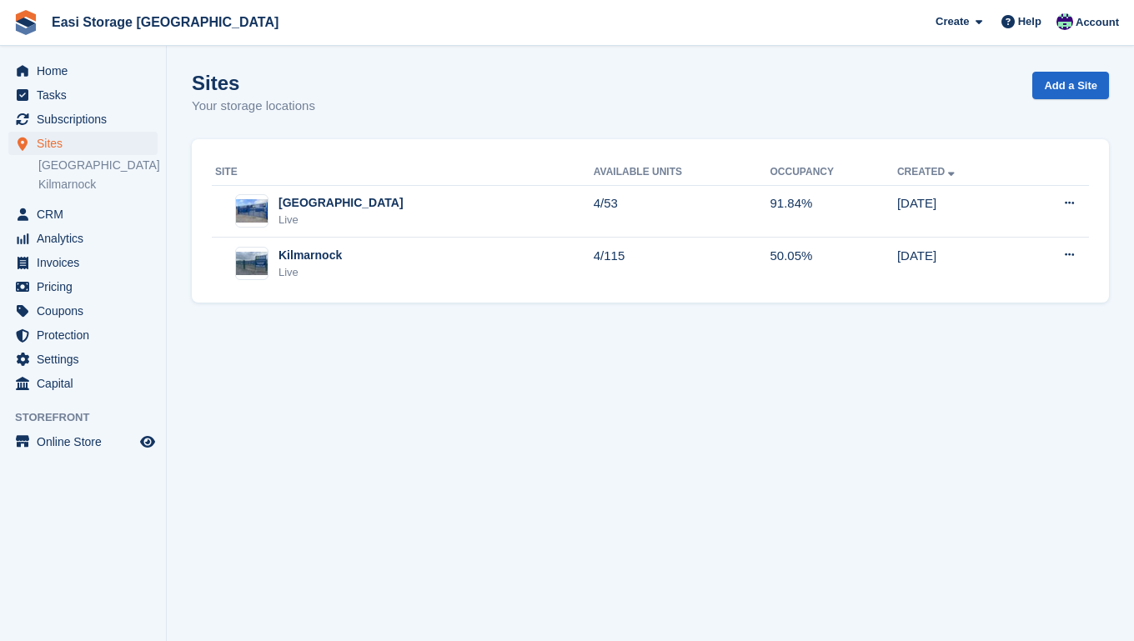
drag, startPoint x: 252, startPoint y: 120, endPoint x: 125, endPoint y: -45, distance: 208.0
click at [125, 0] on html "Easi Storage [GEOGRAPHIC_DATA] Create Subscription Invoice Contact Deal Discoun…" at bounding box center [567, 320] width 1134 height 641
